Goal: Task Accomplishment & Management: Manage account settings

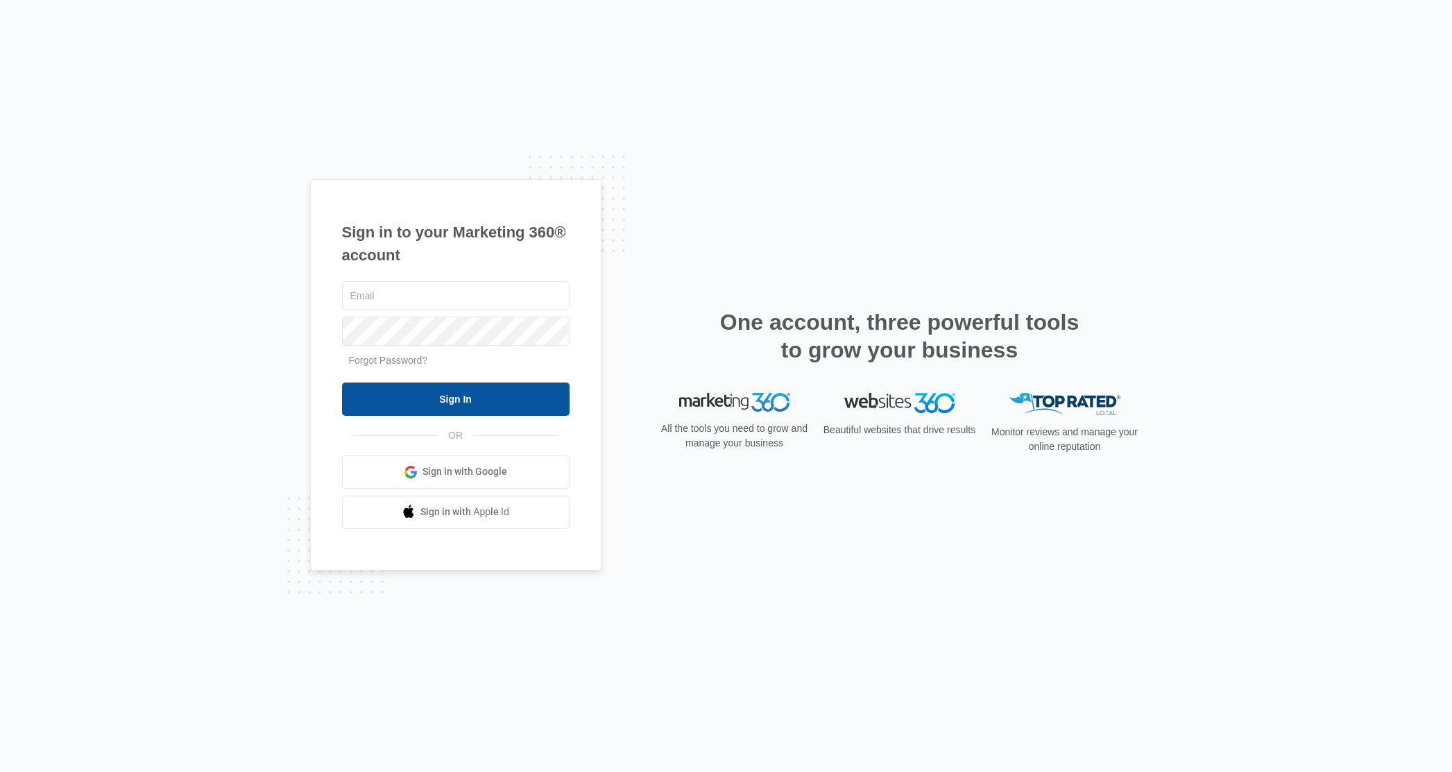
type input "[EMAIL_ADDRESS][DOMAIN_NAME]"
click at [458, 405] on input "Sign In" at bounding box center [456, 398] width 228 height 33
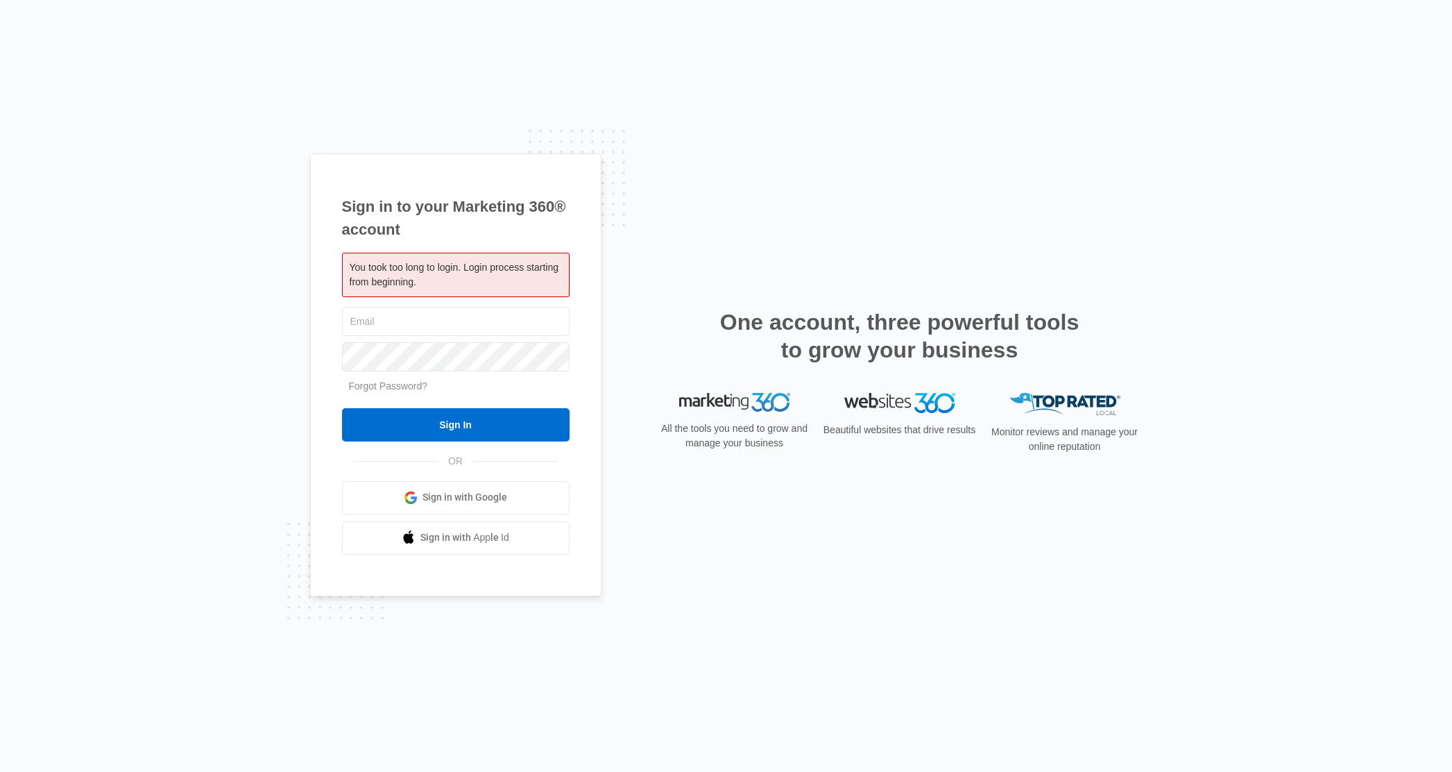
type input "[EMAIL_ADDRESS][DOMAIN_NAME]"
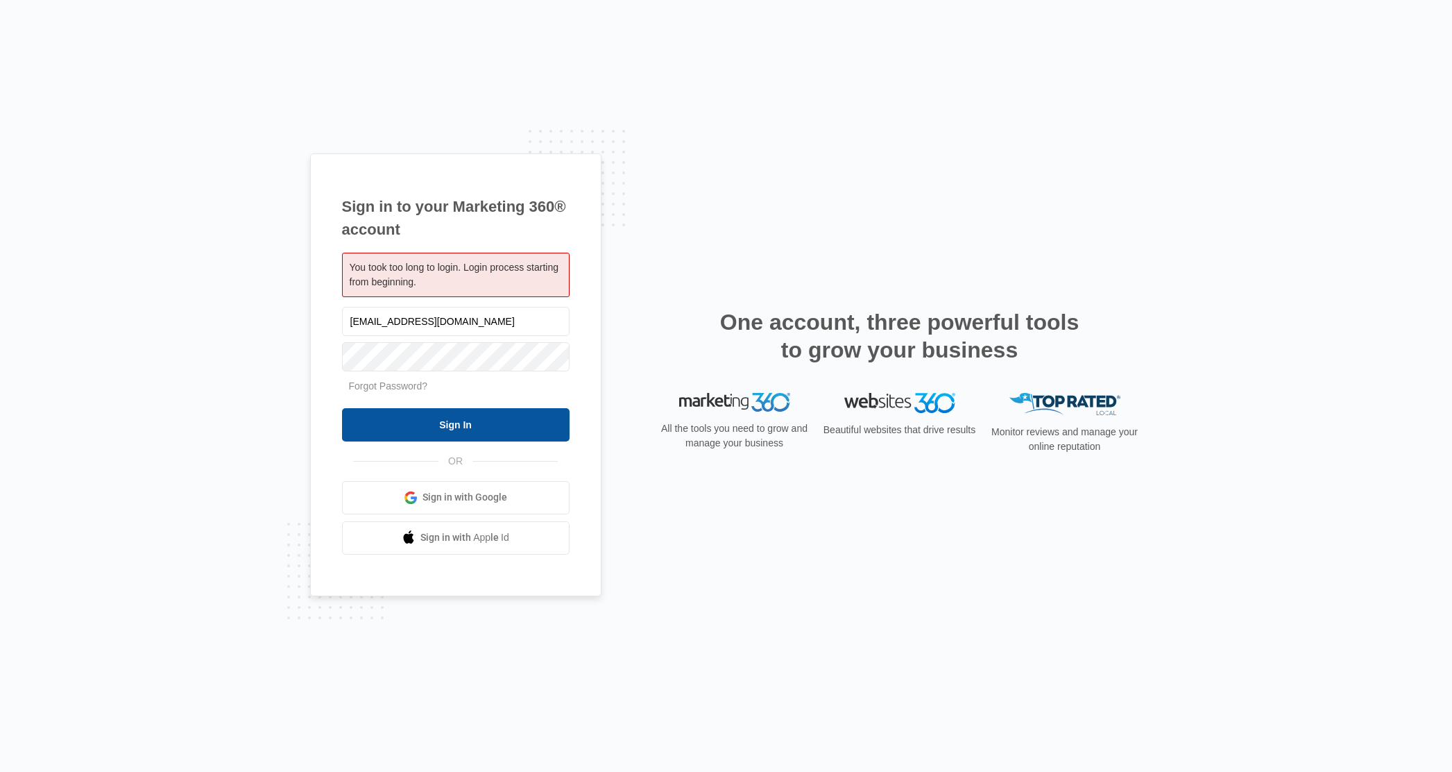
click at [480, 426] on input "Sign In" at bounding box center [456, 424] width 228 height 33
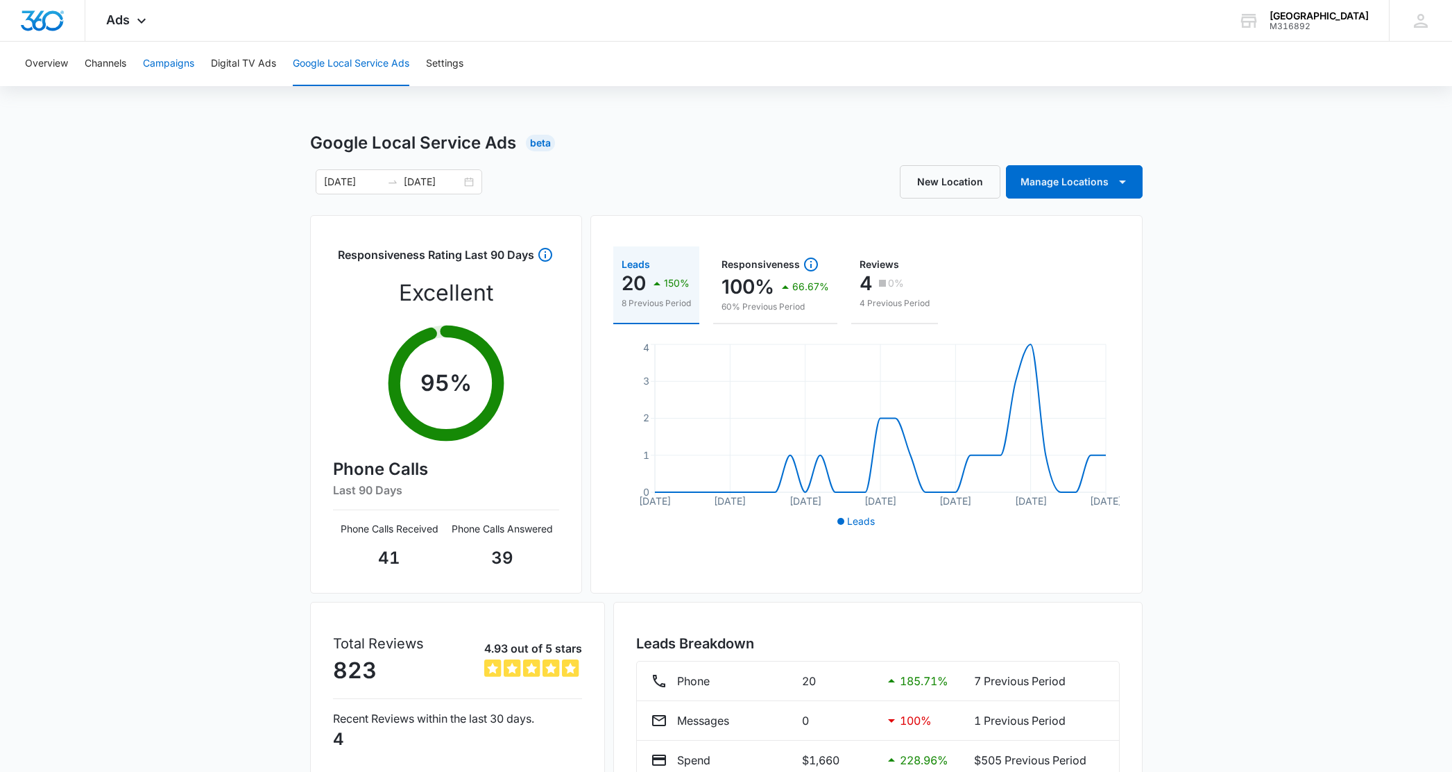
click at [151, 62] on button "Campaigns" at bounding box center [168, 64] width 51 height 44
